Goal: Navigation & Orientation: Understand site structure

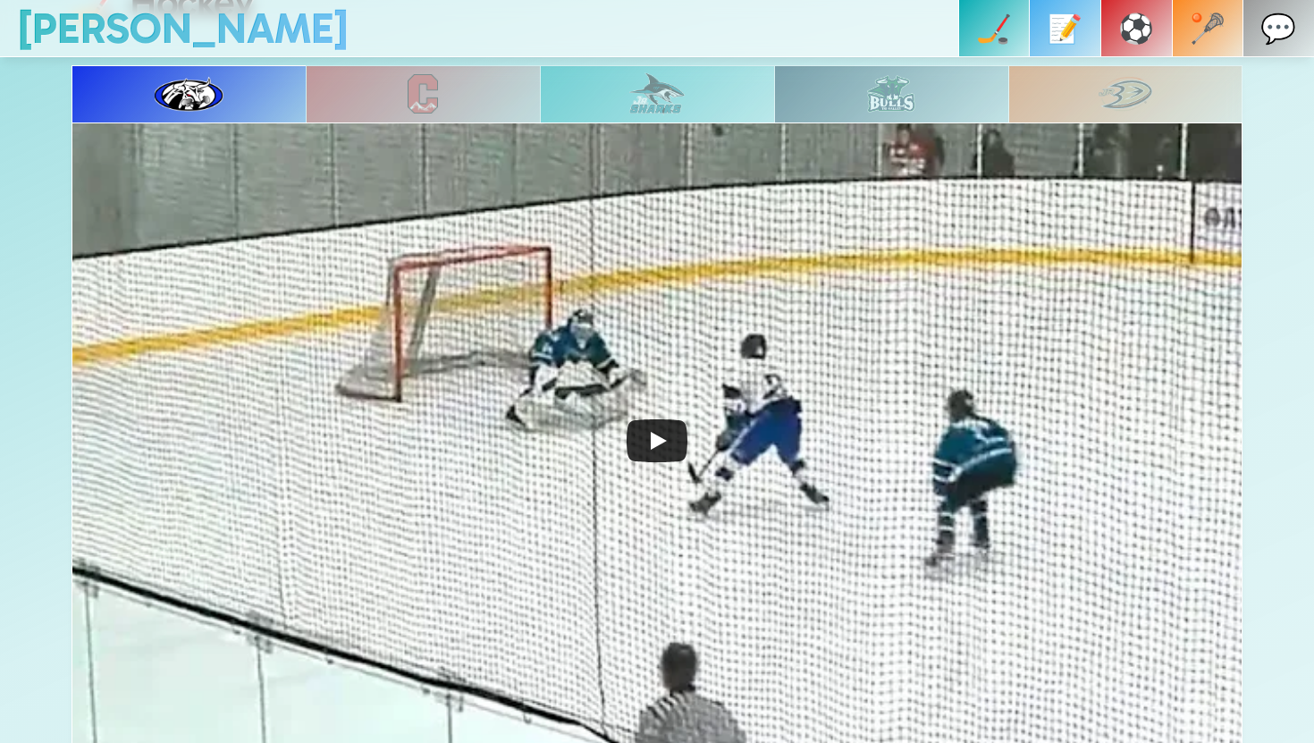
scroll to position [849, 0]
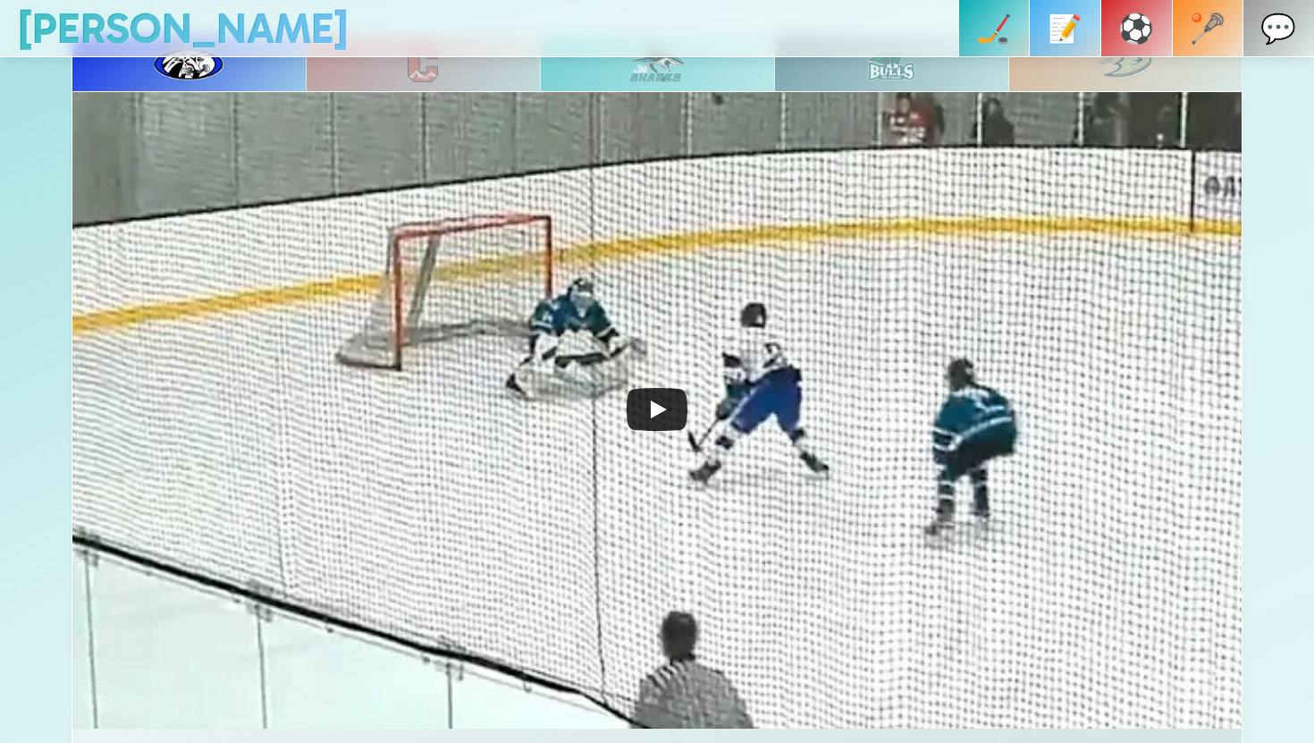
click at [645, 393] on icon "Play" at bounding box center [657, 409] width 61 height 43
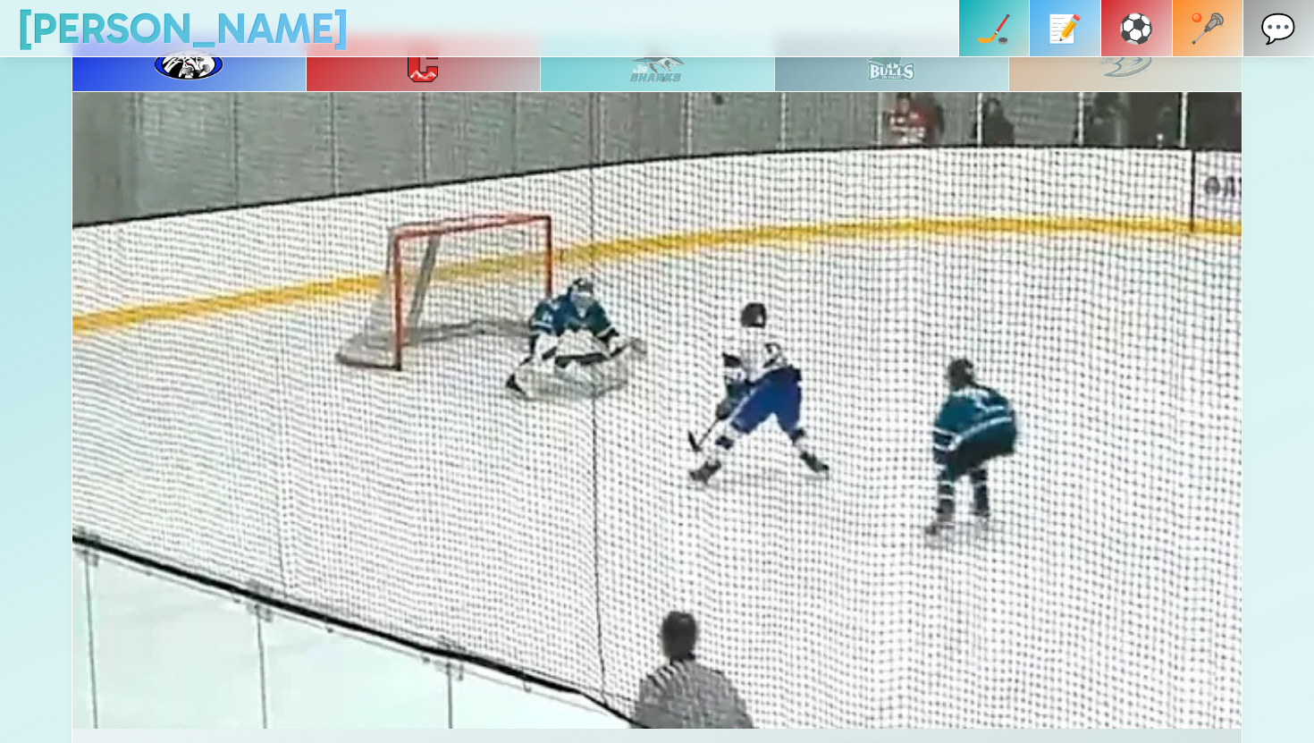
click at [435, 66] on img at bounding box center [423, 62] width 30 height 39
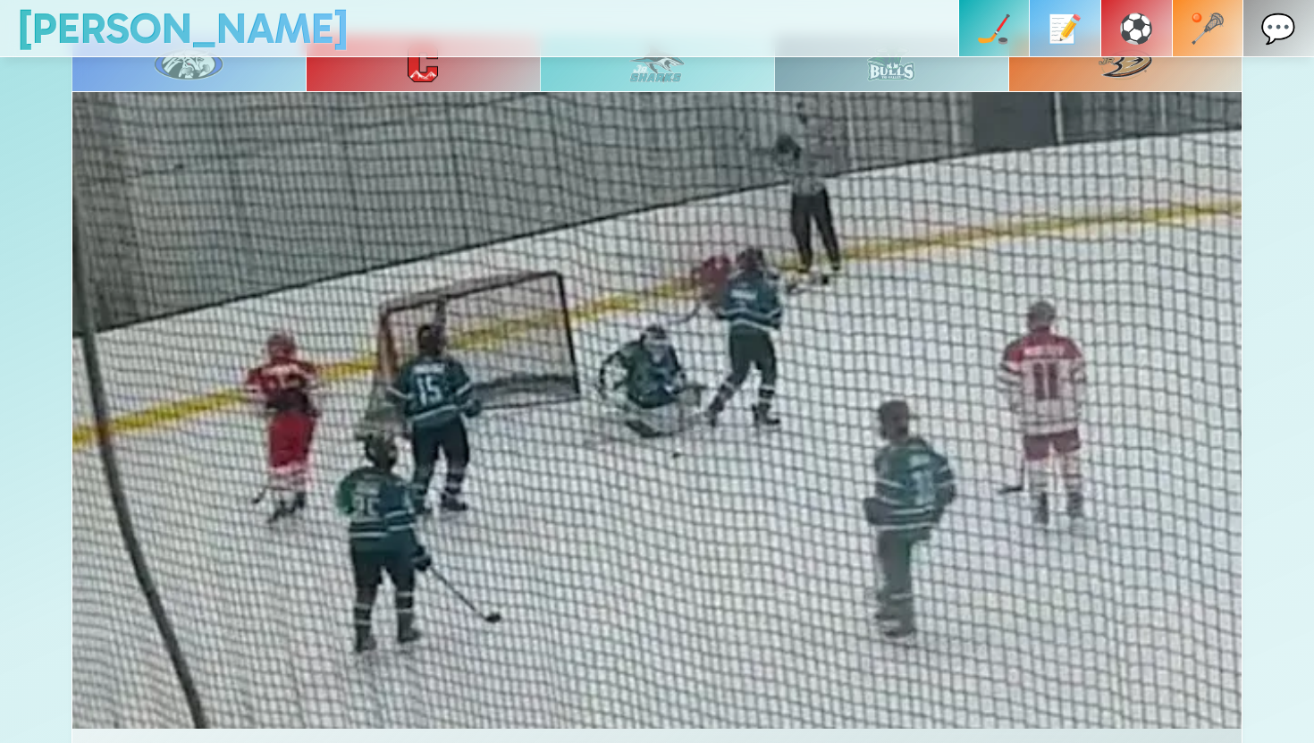
click at [1083, 32] on p "📝" at bounding box center [1065, 28] width 36 height 57
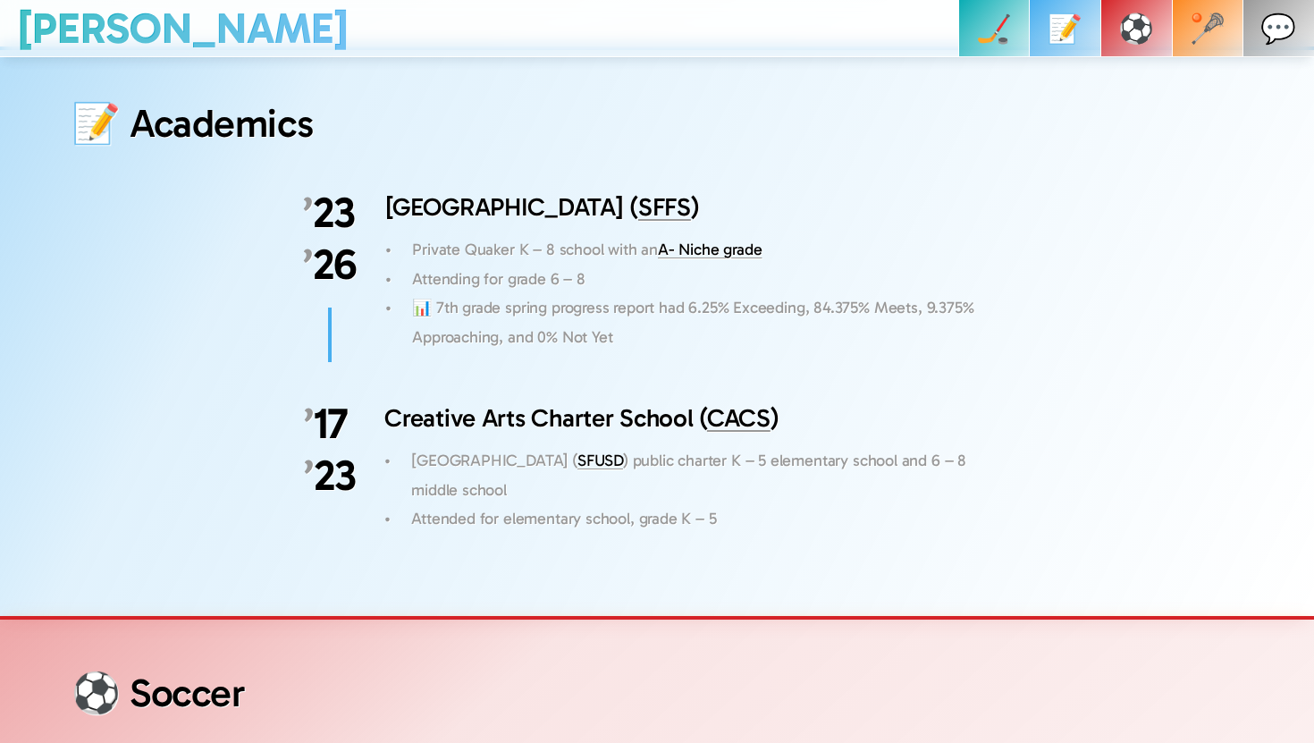
scroll to position [3629, 0]
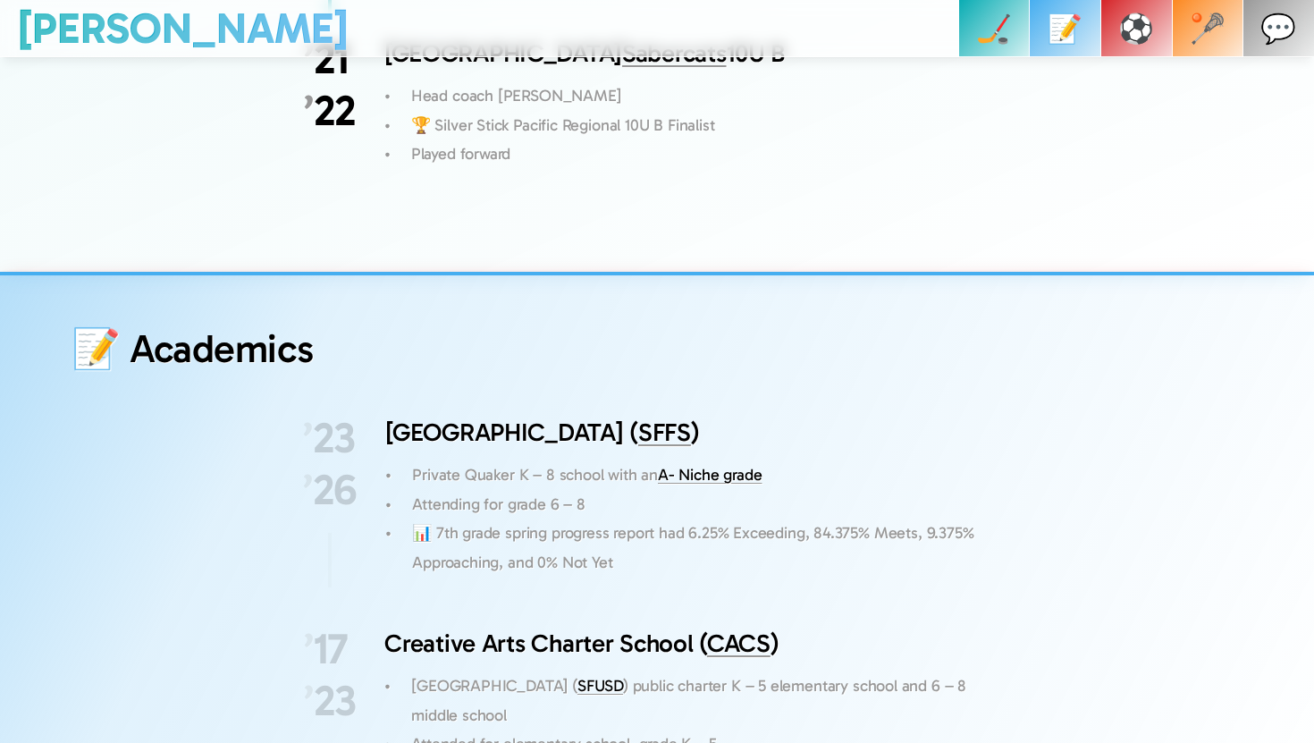
click at [1147, 43] on p "⚽️" at bounding box center [1137, 28] width 36 height 57
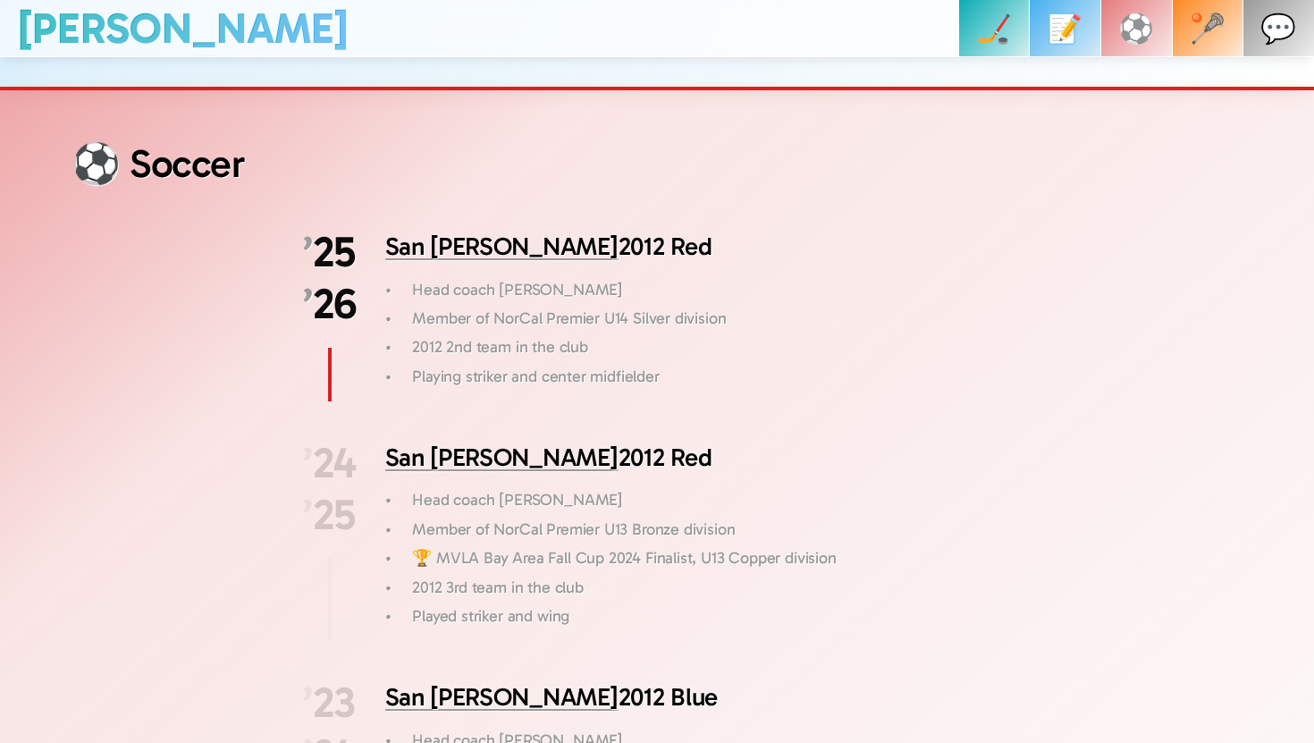
click at [1200, 26] on link "🥍" at bounding box center [1208, 28] width 72 height 57
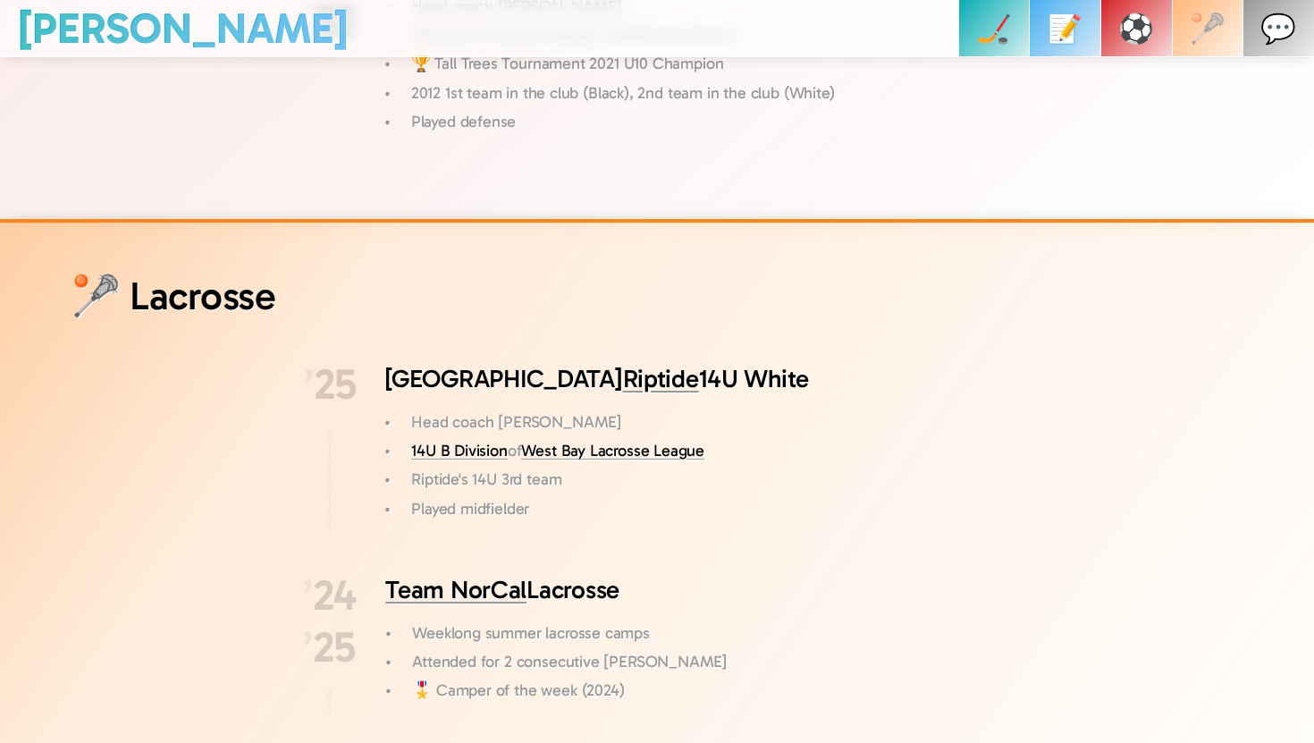
click at [1271, 20] on p "💬" at bounding box center [1279, 28] width 36 height 57
